Goal: Information Seeking & Learning: Learn about a topic

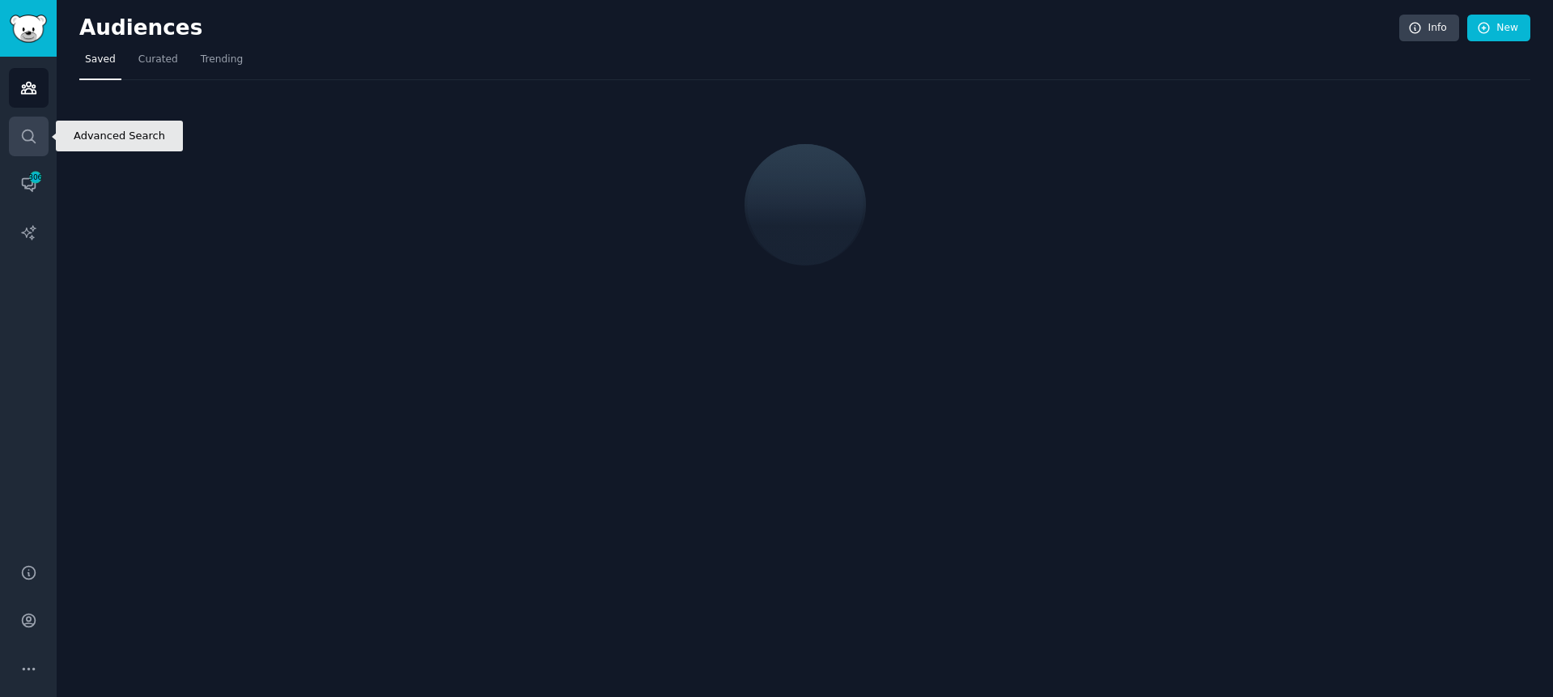
click at [35, 142] on icon "Sidebar" at bounding box center [28, 135] width 13 height 13
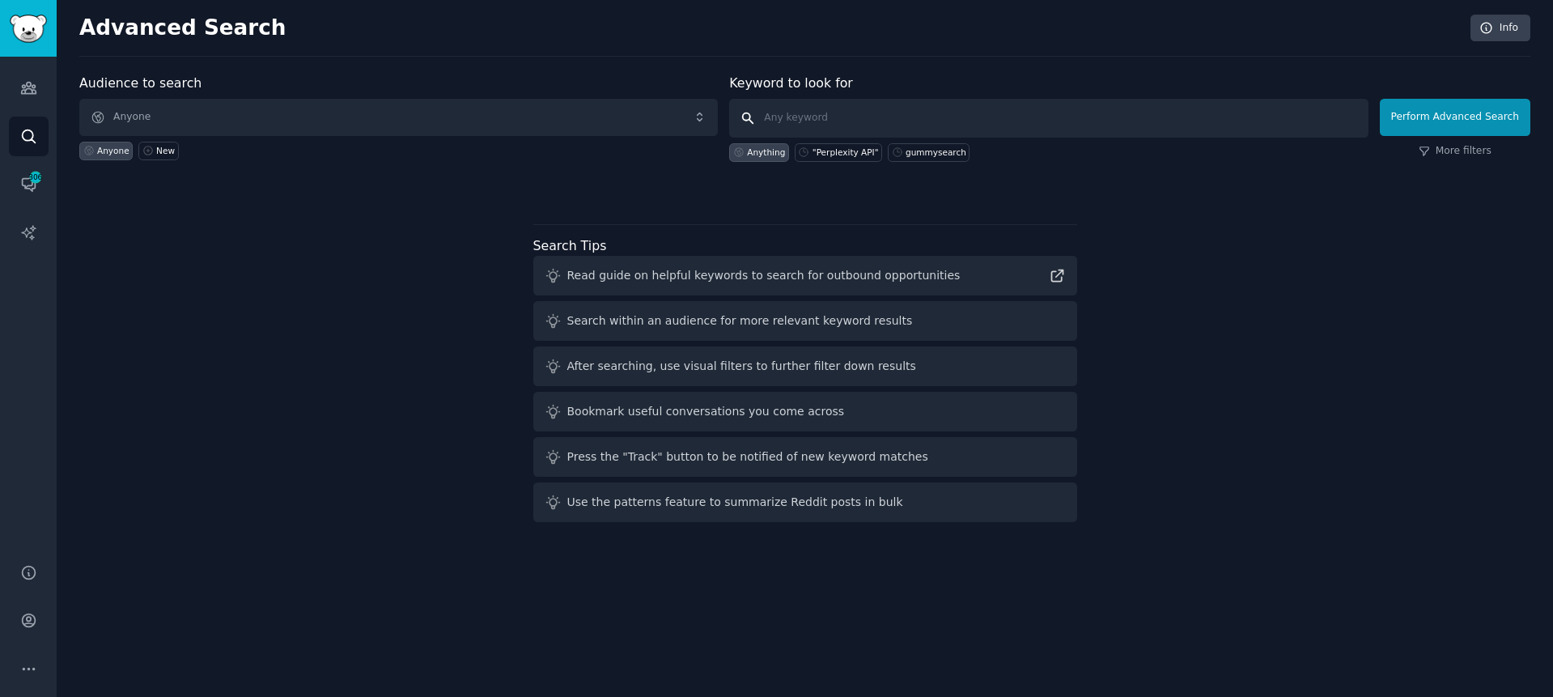
click at [887, 125] on input "text" at bounding box center [1048, 118] width 638 height 39
paste input "(long AND term AND memory) OR (chatgpt AND memory) OR ([PERSON_NAME] AND memory)"
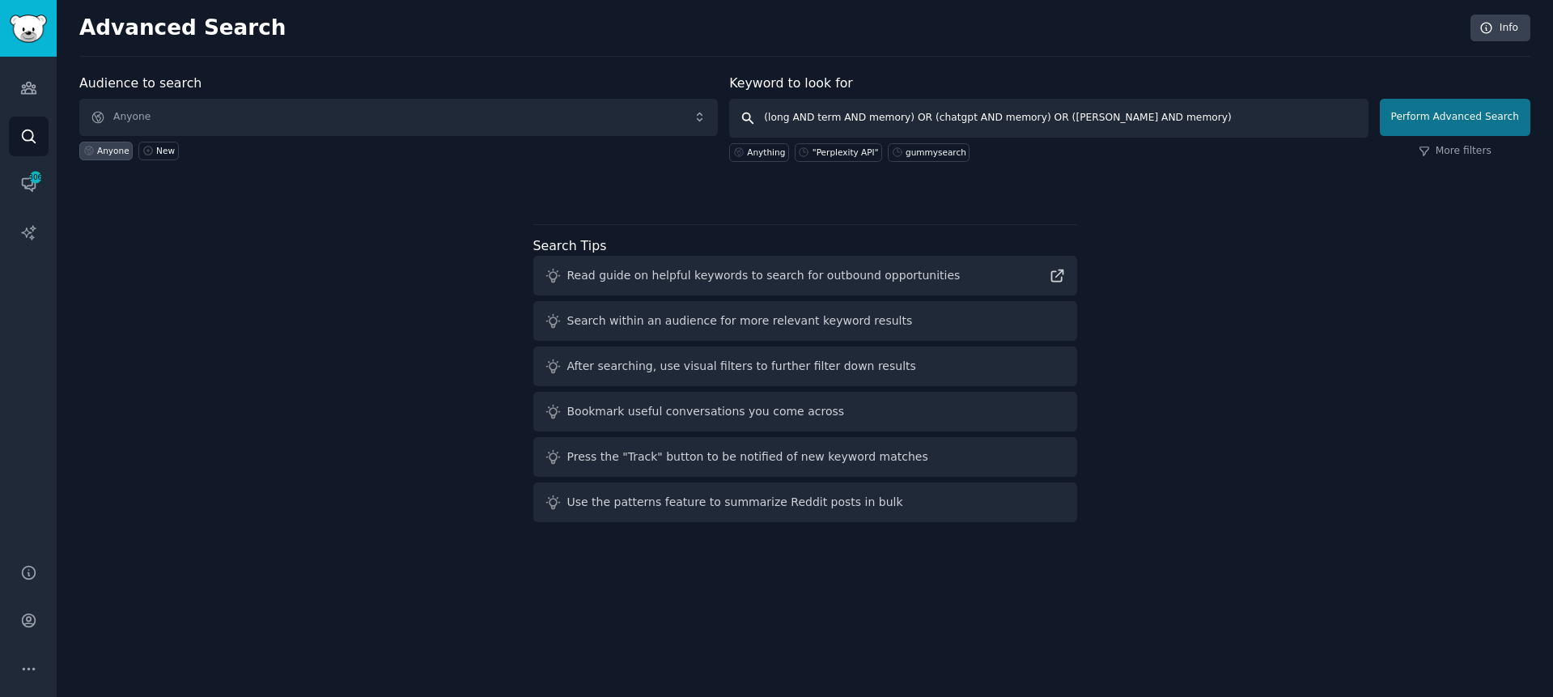
type input "(long AND term AND memory) OR (chatgpt AND memory) OR ([PERSON_NAME] AND memory)"
click at [1436, 112] on button "Perform Advanced Search" at bounding box center [1455, 117] width 151 height 37
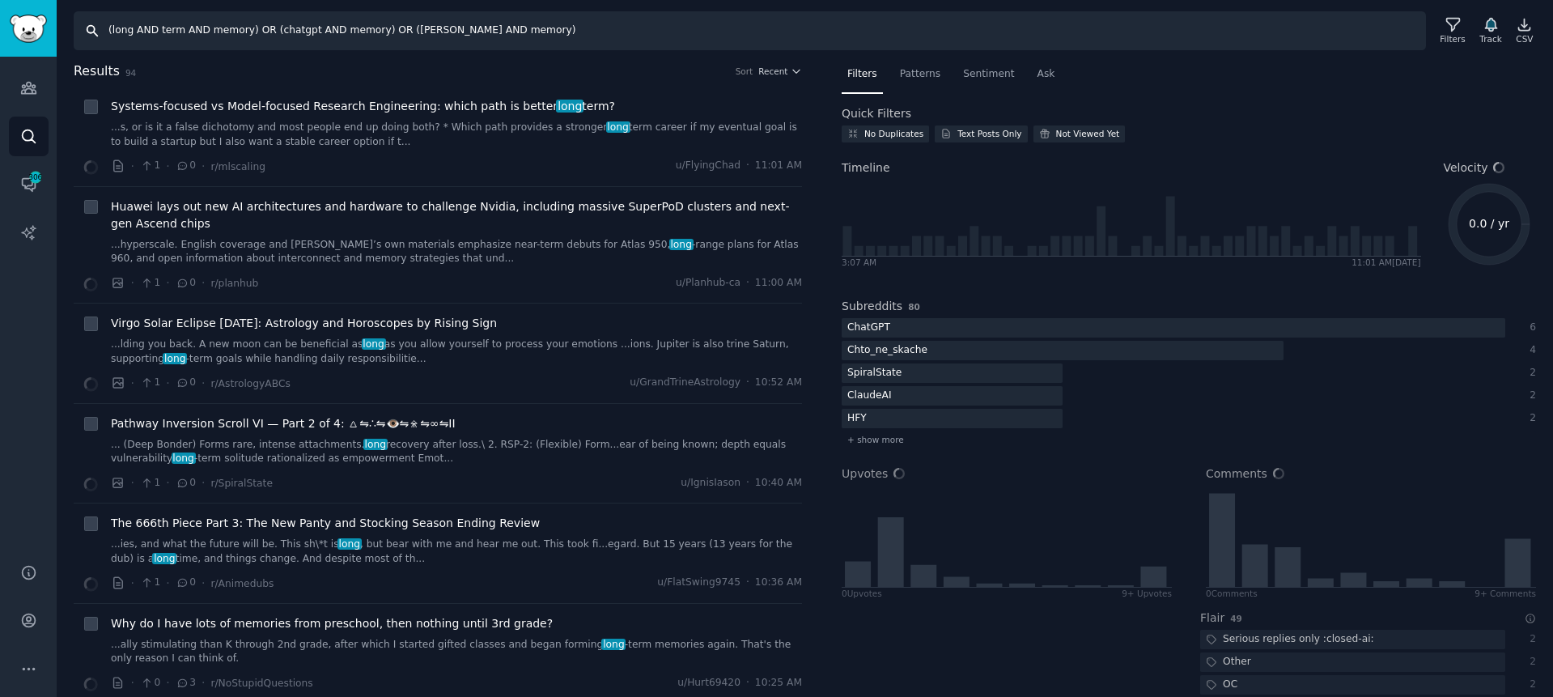
drag, startPoint x: 112, startPoint y: 27, endPoint x: 246, endPoint y: 33, distance: 134.5
click at [246, 33] on input "(long AND term AND memory) OR (chatgpt AND memory) OR ([PERSON_NAME] AND memory)" at bounding box center [750, 30] width 1352 height 39
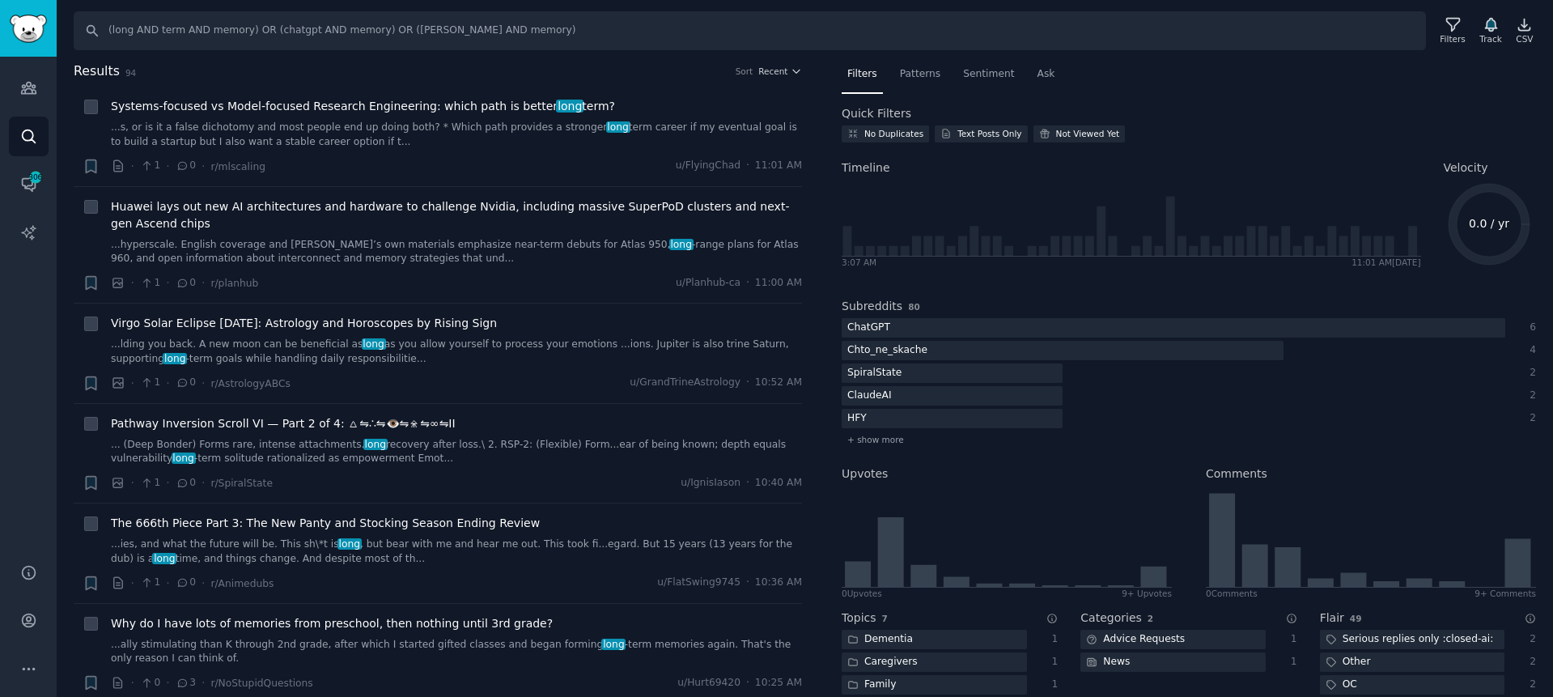
click at [305, 66] on h2 "Results 94 Sort Recent" at bounding box center [438, 72] width 728 height 20
click at [278, 32] on input "(long AND term AND memory) OR (chatgpt AND memory) OR ([PERSON_NAME] AND memory)" at bounding box center [750, 30] width 1352 height 39
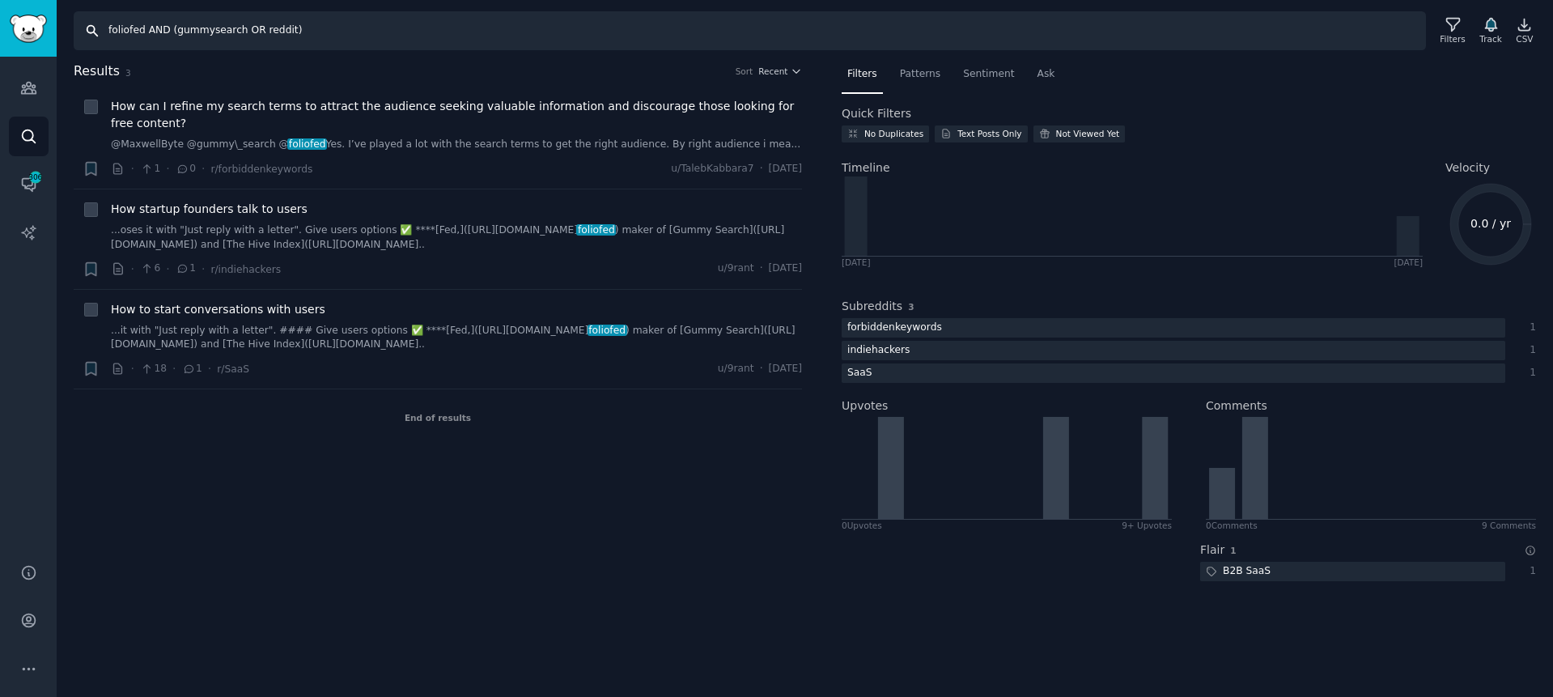
drag, startPoint x: 142, startPoint y: 30, endPoint x: 332, endPoint y: 34, distance: 189.4
click at [332, 34] on input "foliofed AND (gummysearch OR reddit)" at bounding box center [750, 30] width 1352 height 39
drag, startPoint x: 168, startPoint y: 30, endPoint x: 26, endPoint y: 40, distance: 142.8
click at [26, 40] on div "Audiences Search Conversations 306 AI Reports Help Account More Search foliofed…" at bounding box center [776, 348] width 1553 height 697
click at [503, 108] on span "How can I refine my search terms to attract the audience seeking valuable infor…" at bounding box center [456, 115] width 691 height 34
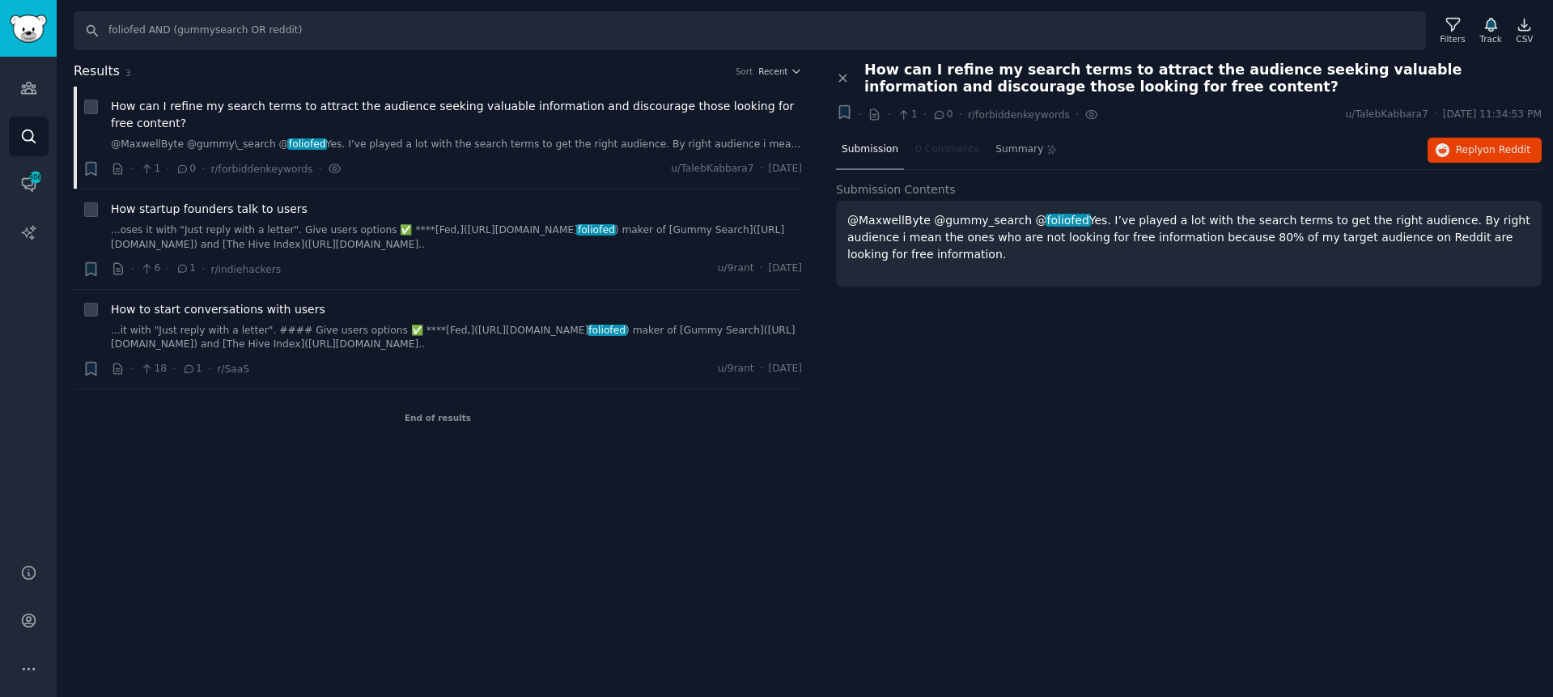
click at [1172, 254] on p "@MaxwellByte @gummy_search @ foliofed Yes. I’ve played a lot with the search te…" at bounding box center [1188, 237] width 683 height 51
click at [848, 87] on div "Close panel" at bounding box center [844, 79] width 17 height 34
click at [840, 85] on div "Close panel" at bounding box center [844, 79] width 17 height 34
click at [846, 82] on icon at bounding box center [843, 78] width 15 height 15
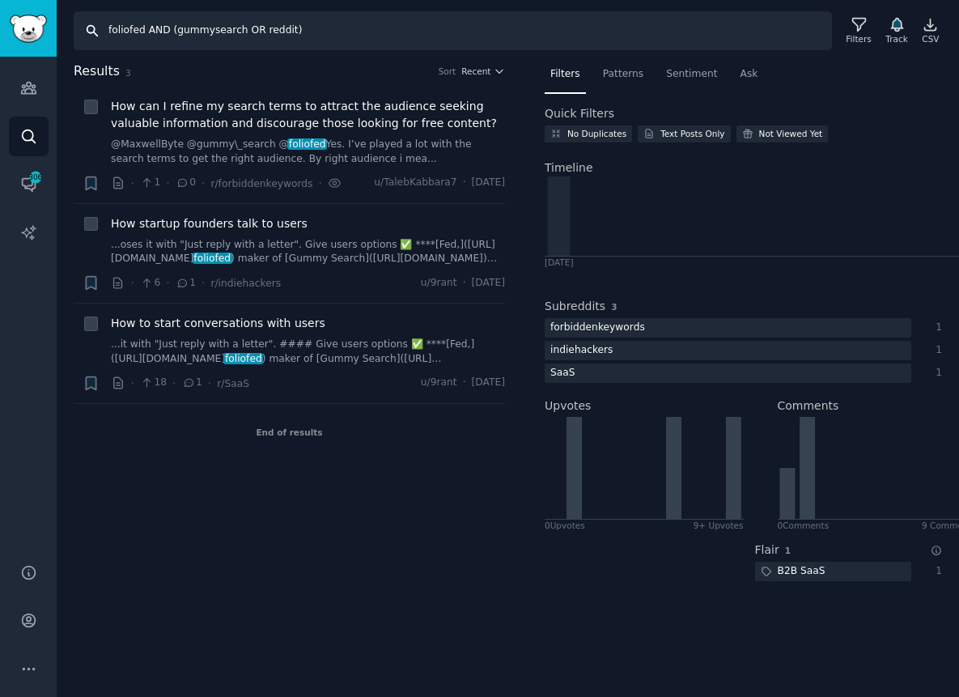
click at [139, 33] on input "foliofed AND (gummysearch OR reddit)" at bounding box center [453, 30] width 758 height 39
click at [142, 31] on input "foliofed AND (gummysearch OR reddit)" at bounding box center [453, 30] width 758 height 39
drag, startPoint x: 172, startPoint y: 28, endPoint x: -19, endPoint y: 18, distance: 190.5
click at [0, 18] on html "Audiences Search Conversations 306 AI Reports Help Account More Search foliofed…" at bounding box center [479, 348] width 959 height 697
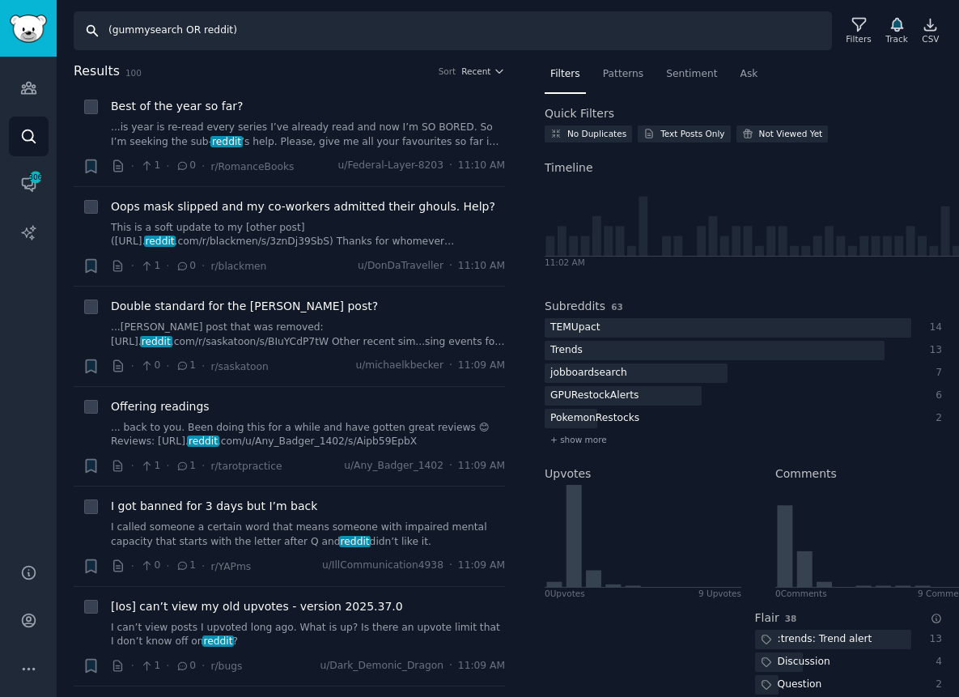
click at [185, 29] on input "(gummysearch OR reddit)" at bounding box center [453, 30] width 758 height 39
type input "(gummysearch AND reddit)"
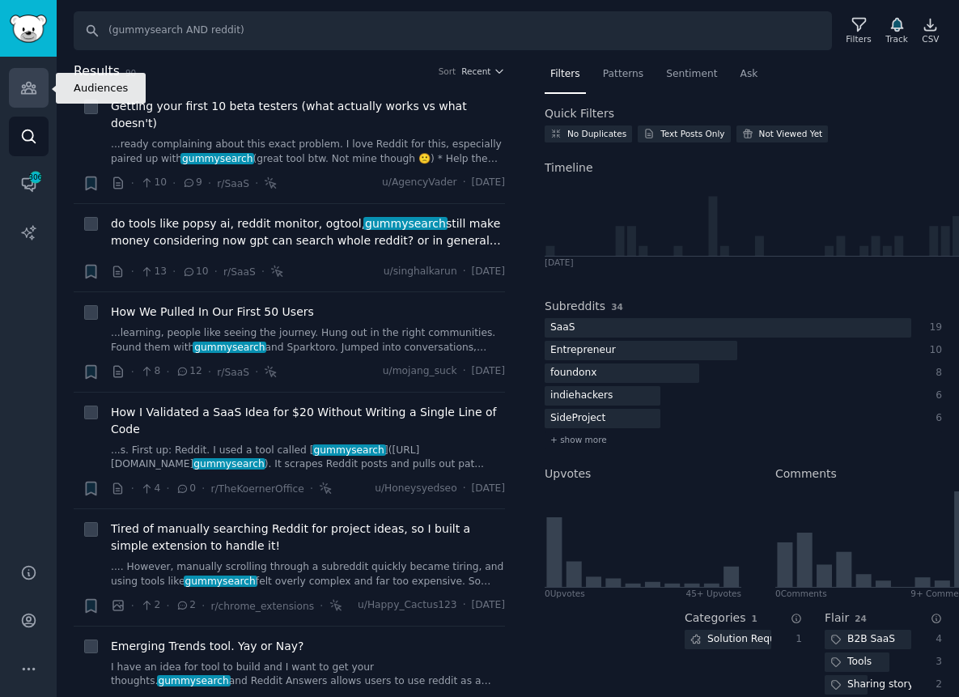
click at [34, 74] on link "Audiences" at bounding box center [29, 88] width 40 height 40
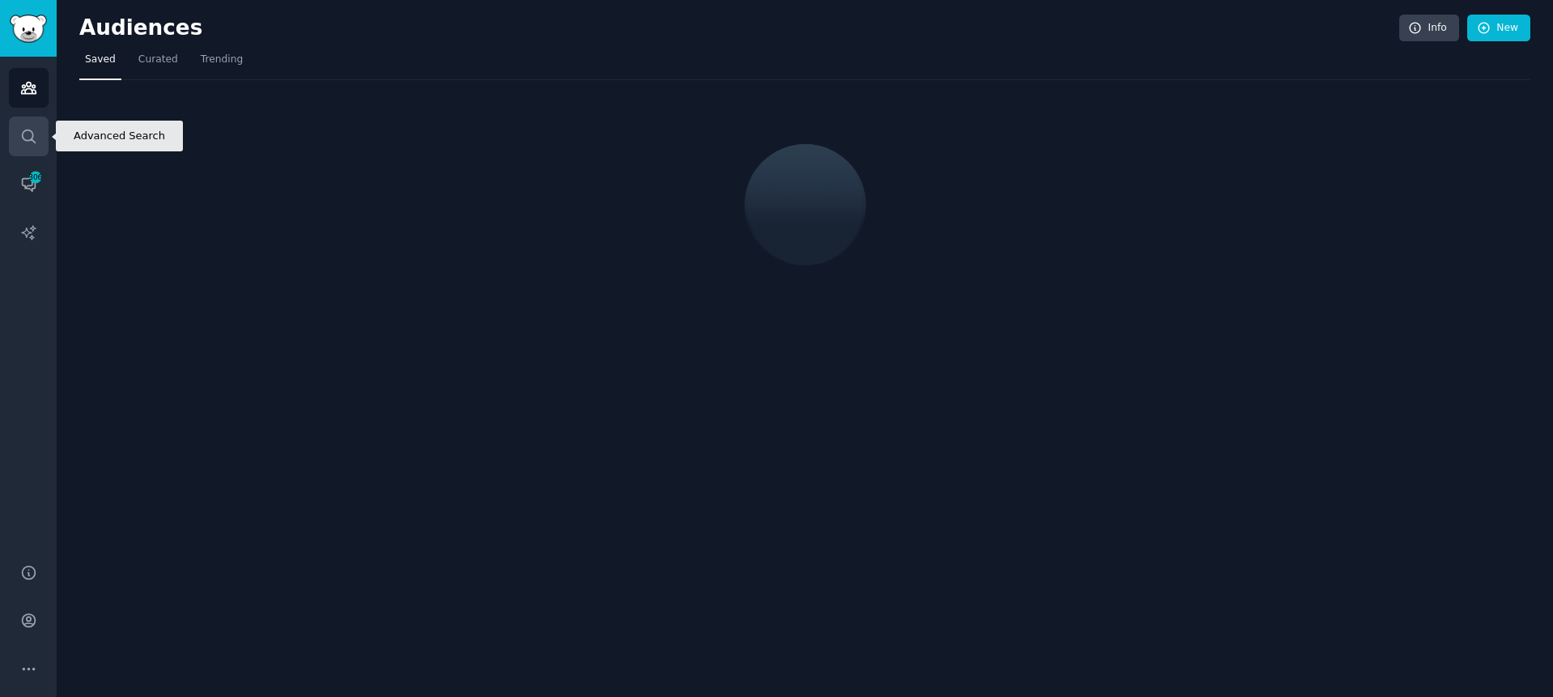
click at [28, 144] on icon "Sidebar" at bounding box center [28, 136] width 17 height 17
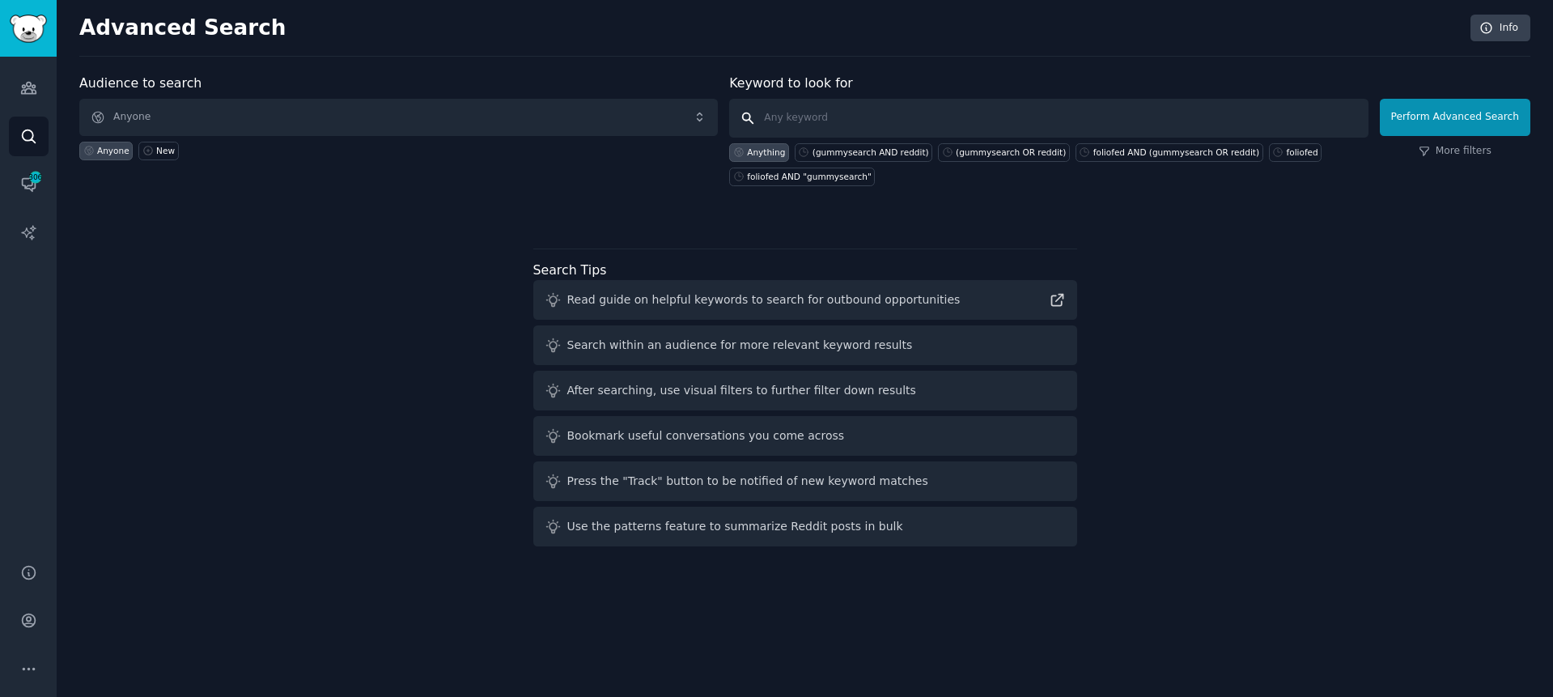
click at [855, 117] on input "text" at bounding box center [1048, 118] width 638 height 39
paste input "(long AND term AND memory) OR (chatgpt AND memory) OR ([PERSON_NAME] AND memory)"
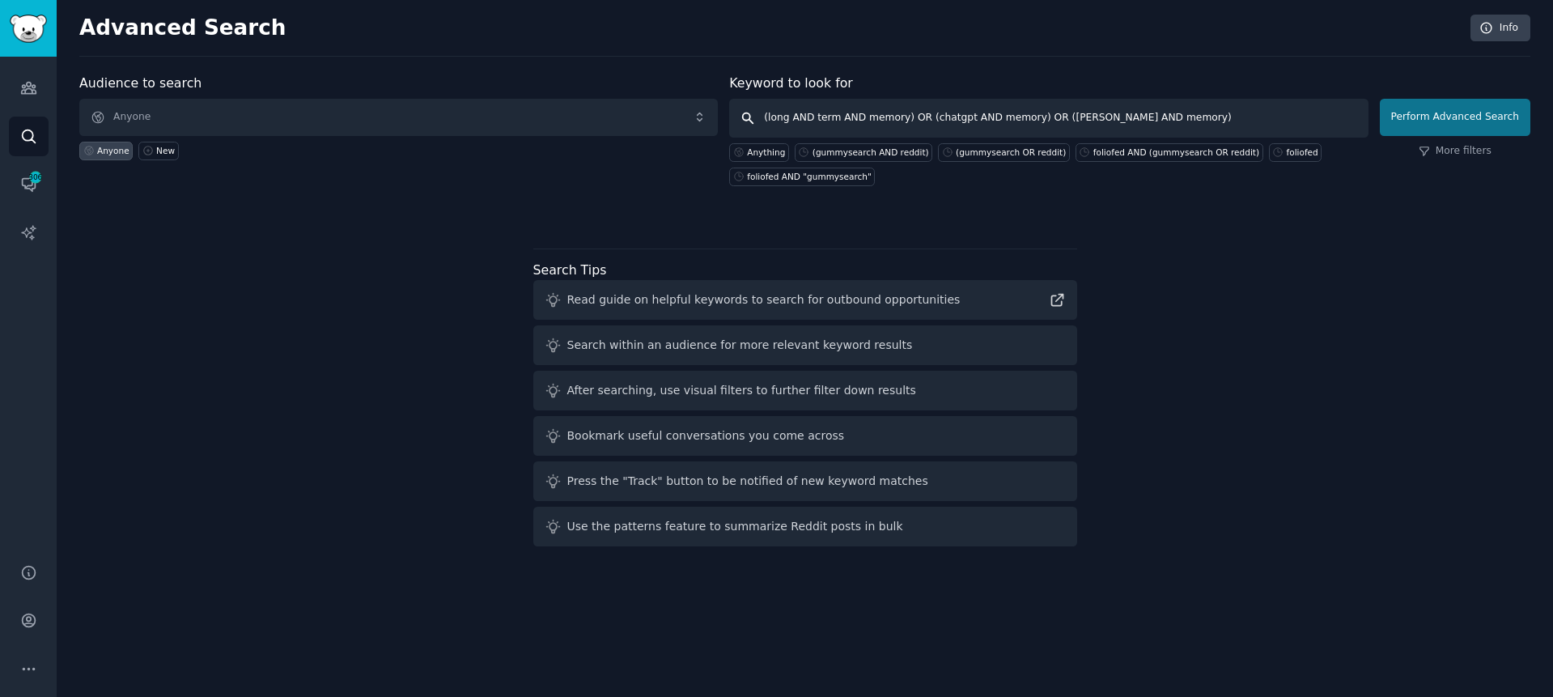
type input "(long AND term AND memory) OR (chatgpt AND memory) OR ([PERSON_NAME] AND memory)"
click at [1416, 124] on button "Perform Advanced Search" at bounding box center [1455, 117] width 151 height 37
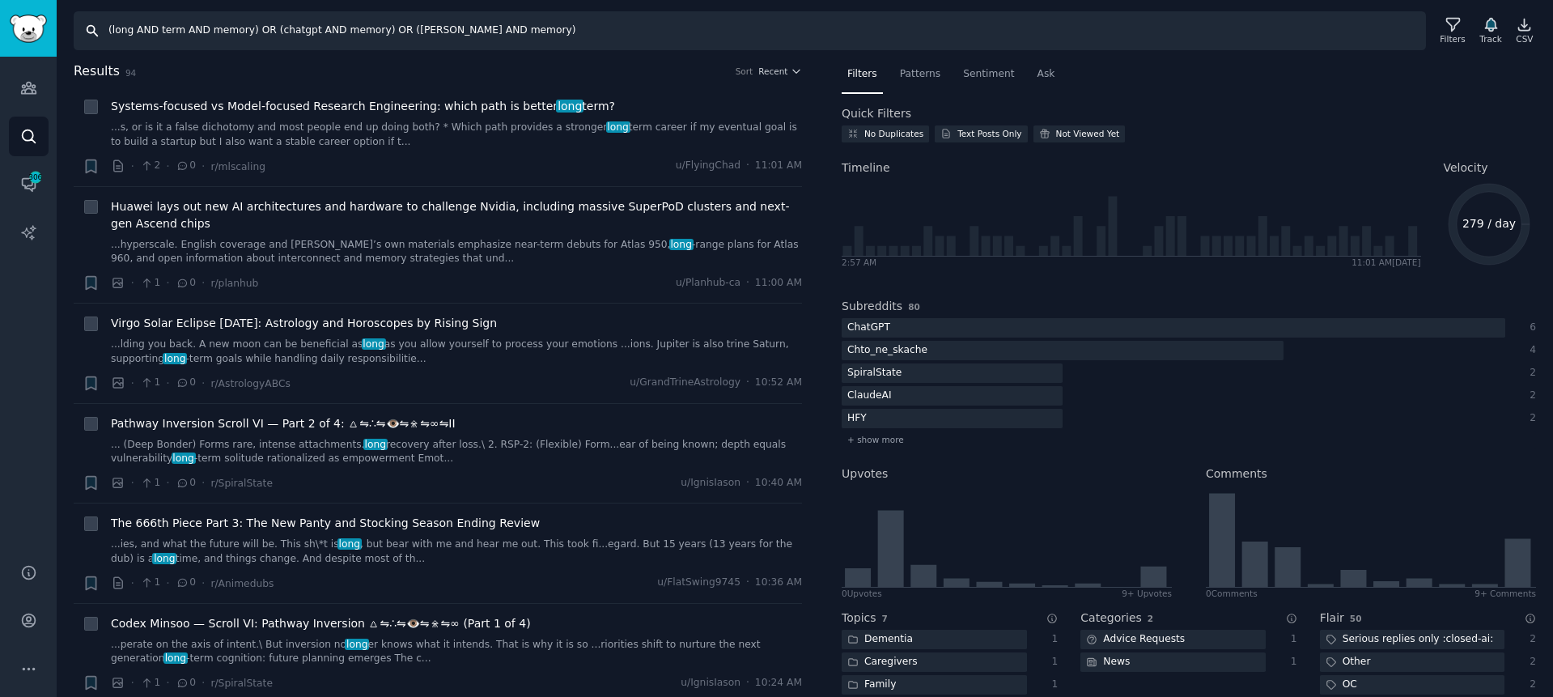
drag, startPoint x: 246, startPoint y: 31, endPoint x: 110, endPoint y: 27, distance: 136.0
click at [111, 27] on input "(long AND term AND memory) OR (chatgpt AND memory) OR ([PERSON_NAME] AND memory)" at bounding box center [750, 30] width 1352 height 39
drag, startPoint x: 106, startPoint y: 29, endPoint x: 250, endPoint y: 30, distance: 144.0
click at [250, 30] on input "(long AND term AND memory) OR (chatgpt AND memory) OR ([PERSON_NAME] AND memory)" at bounding box center [750, 30] width 1352 height 39
type input ""long term memory" OR (chatgpt AND memory) OR (claude AND memory)"
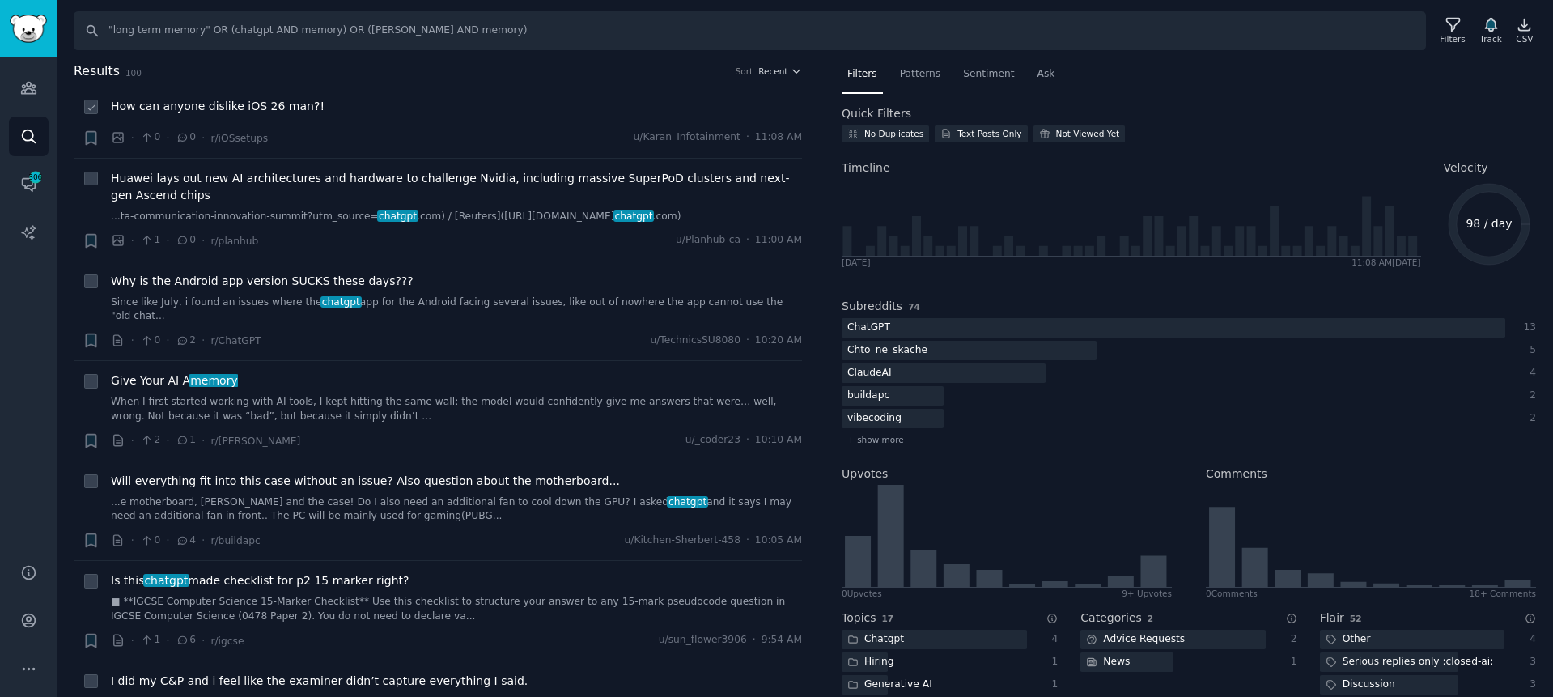
click at [274, 105] on span "How can anyone dislike iOS 26 man?!" at bounding box center [218, 106] width 214 height 17
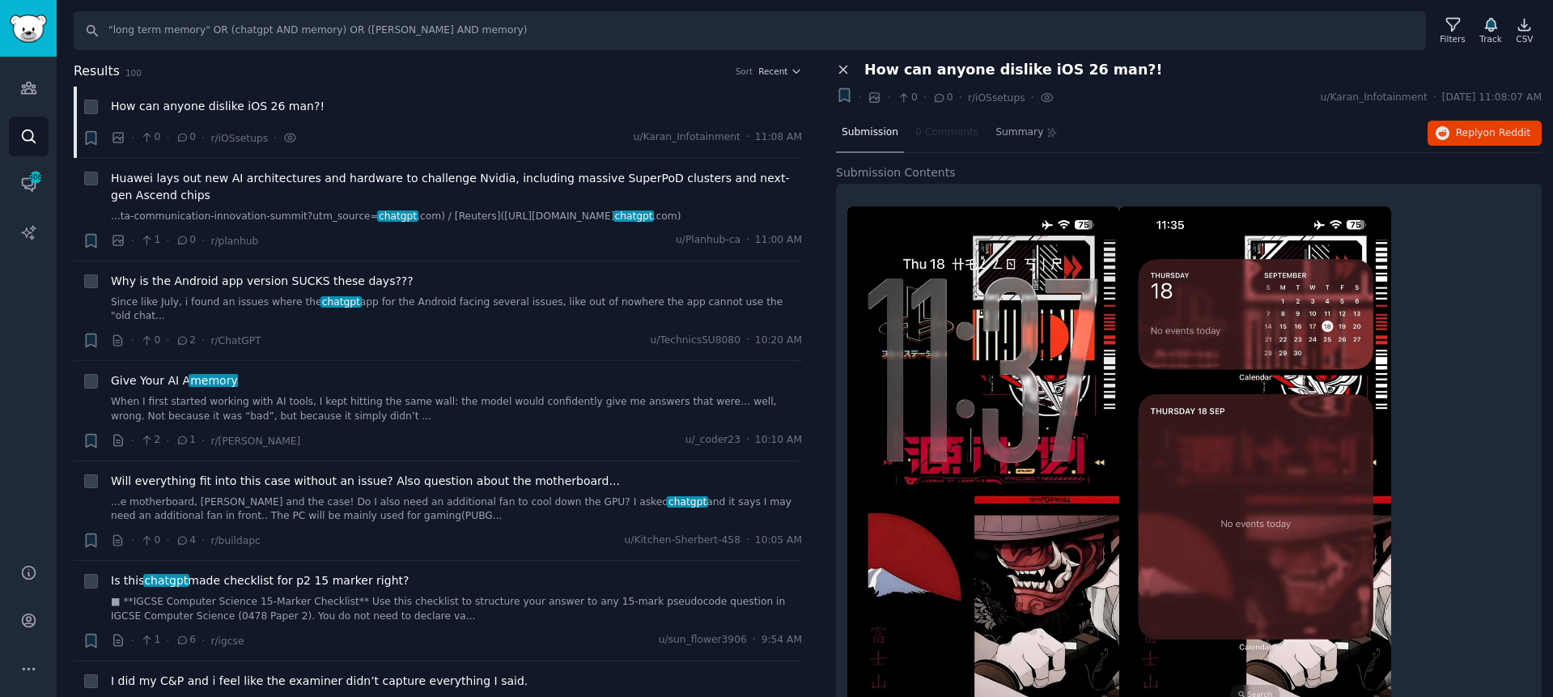
click at [839, 68] on icon at bounding box center [843, 69] width 15 height 15
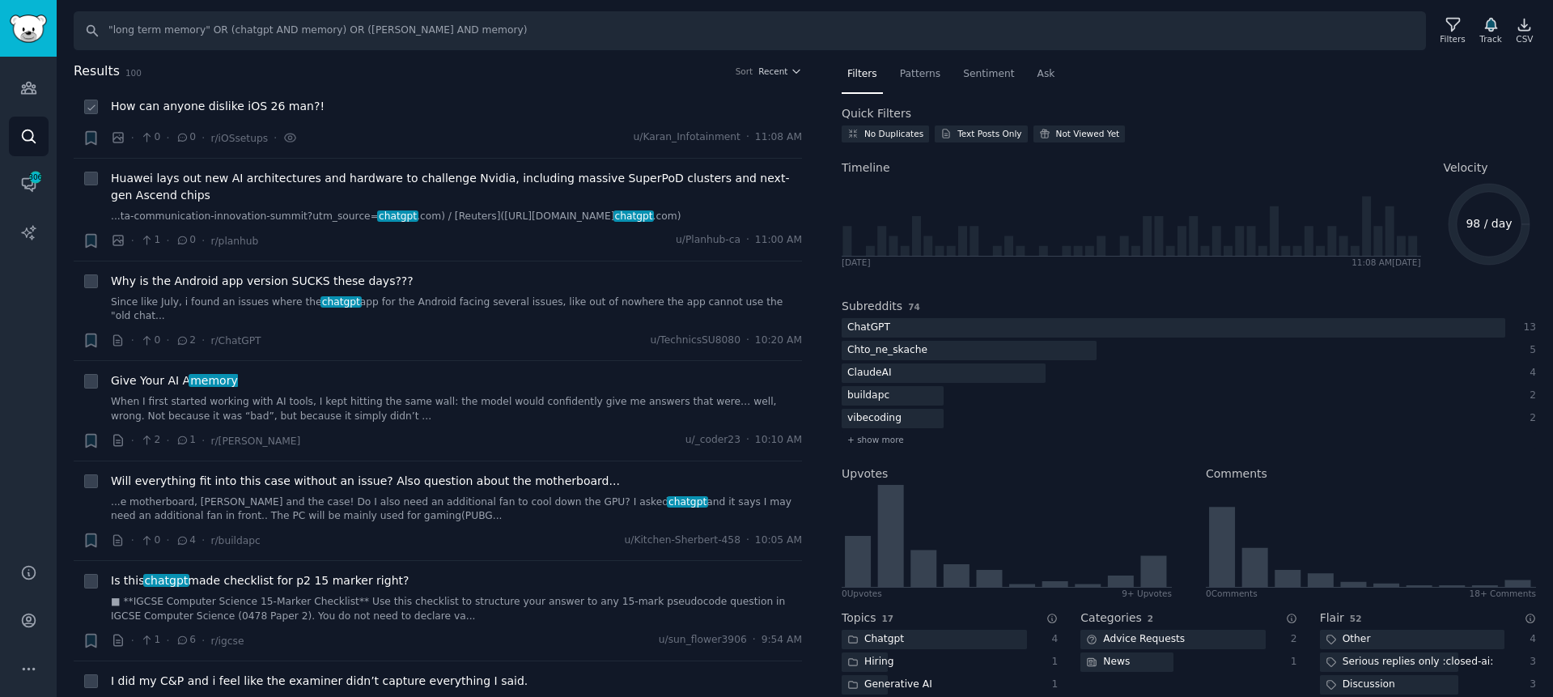
click at [257, 100] on span "How can anyone dislike iOS 26 man?!" at bounding box center [218, 106] width 214 height 17
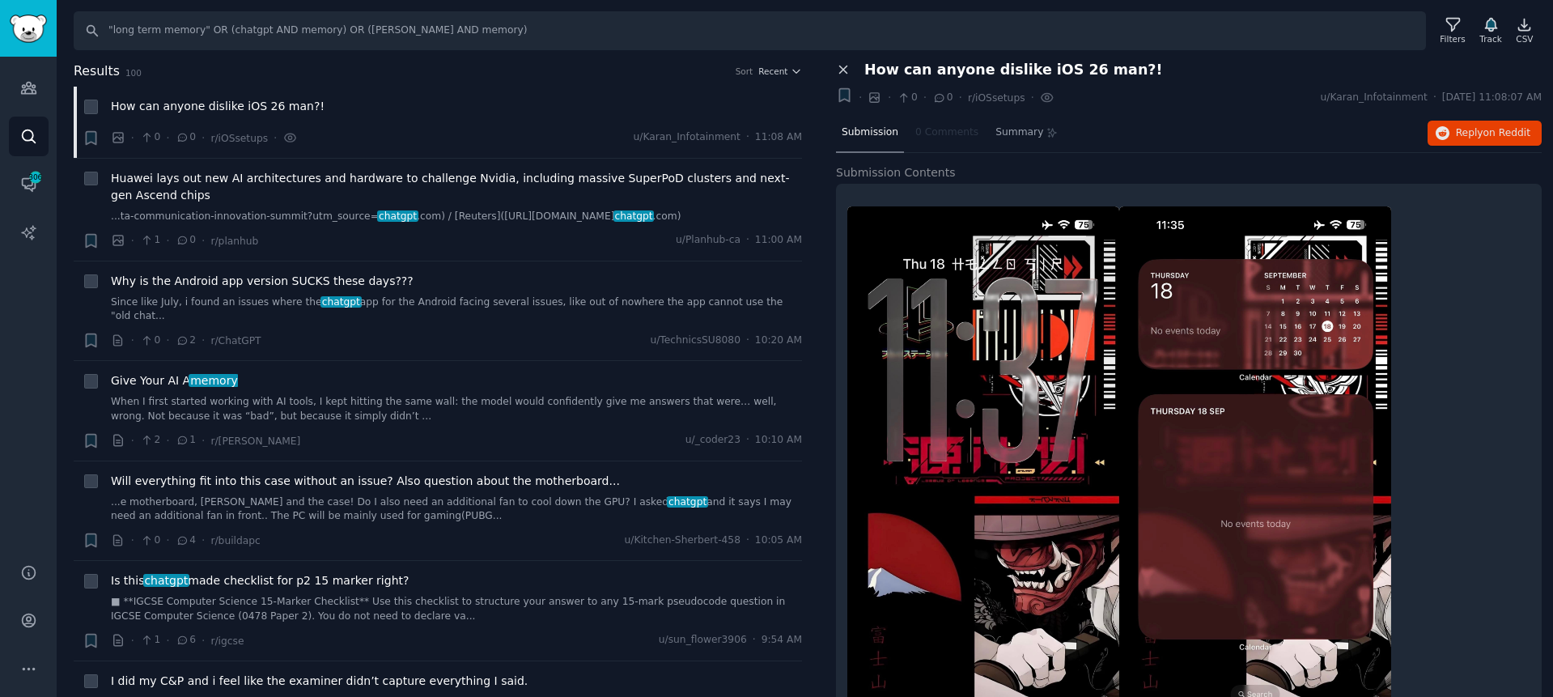
click at [848, 70] on icon at bounding box center [843, 69] width 15 height 15
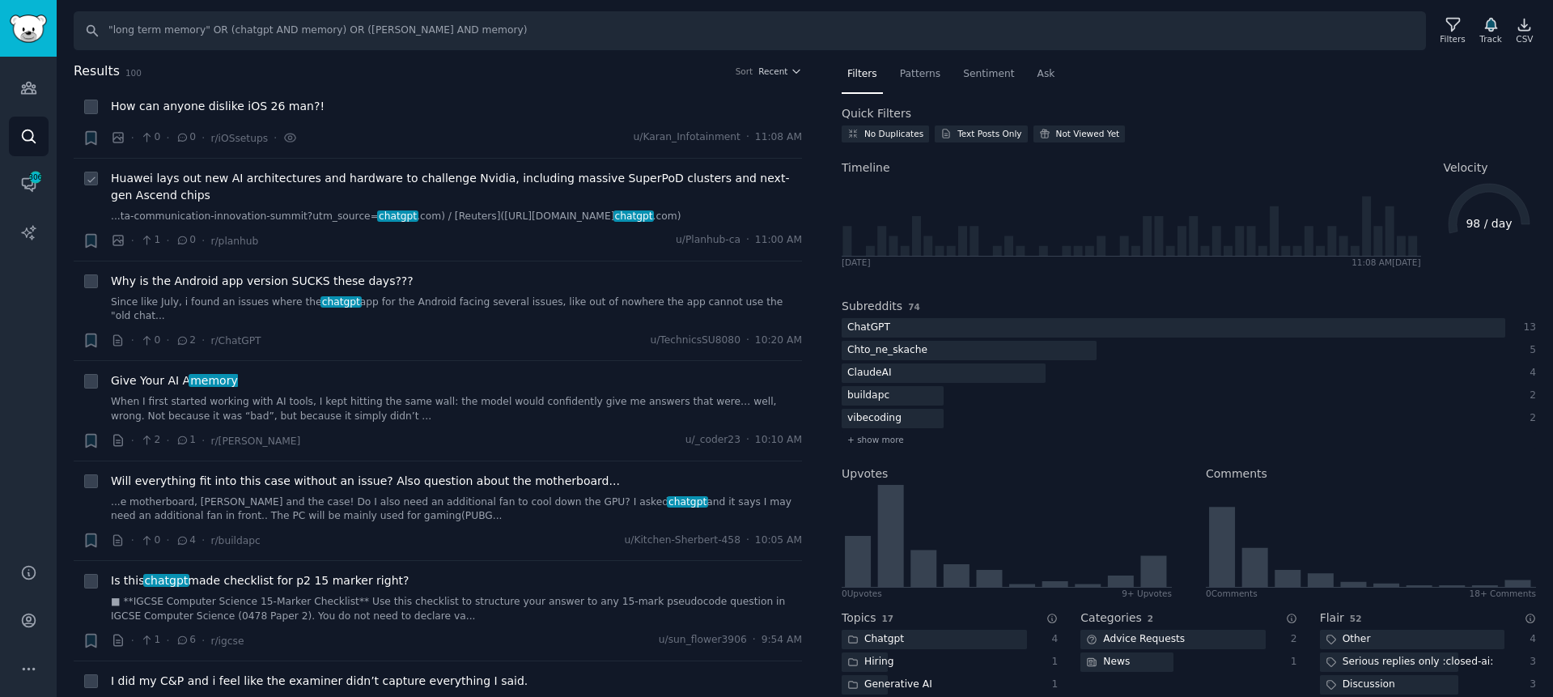
click at [384, 181] on span "Huawei lays out new AI architectures and hardware to challenge Nvidia, includin…" at bounding box center [456, 187] width 691 height 34
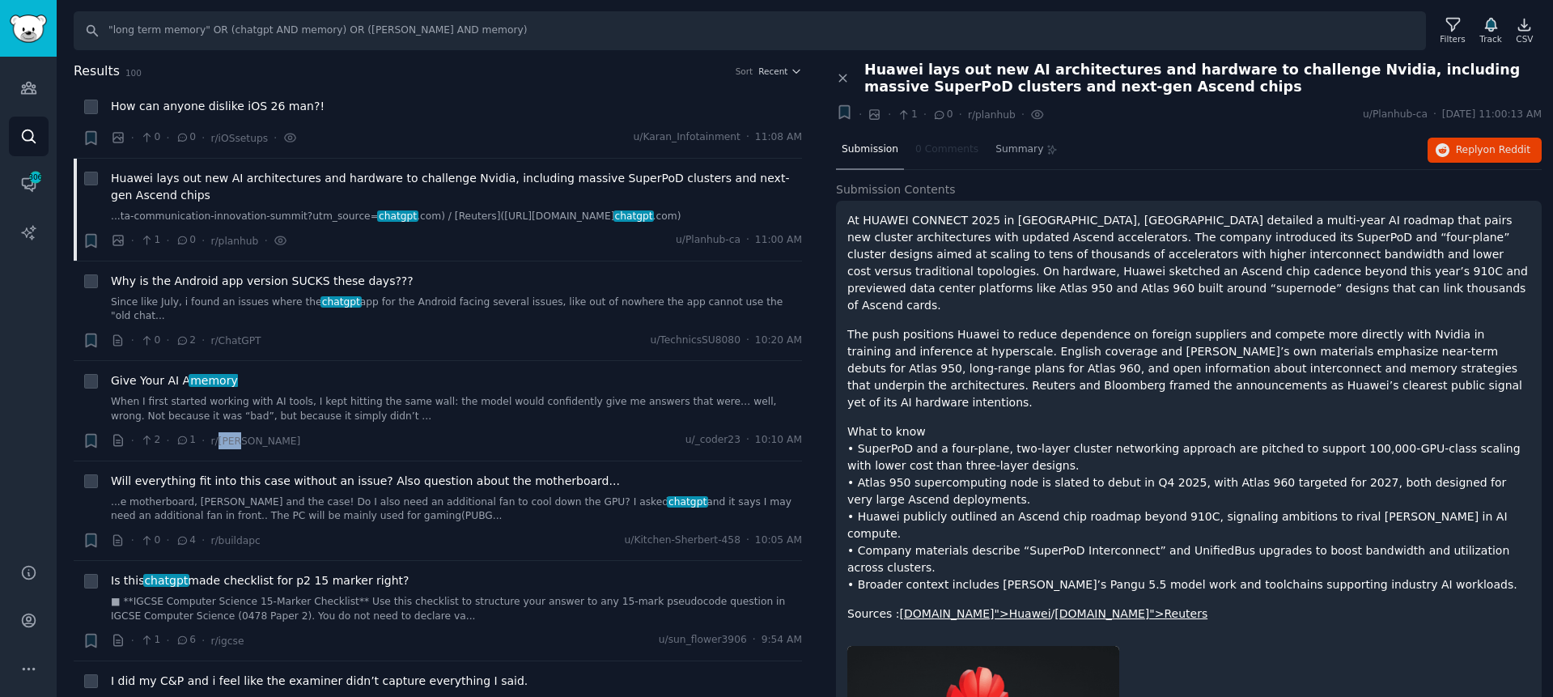
drag, startPoint x: 851, startPoint y: 79, endPoint x: 873, endPoint y: 57, distance: 32.0
click at [851, 78] on button "Close panel" at bounding box center [844, 78] width 17 height 15
